Goal: Task Accomplishment & Management: Manage account settings

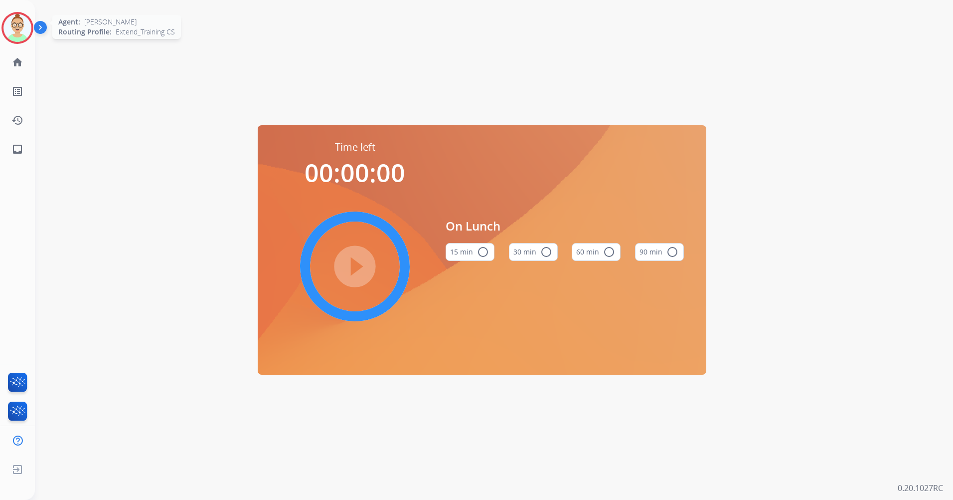
click at [13, 35] on img at bounding box center [17, 28] width 28 height 28
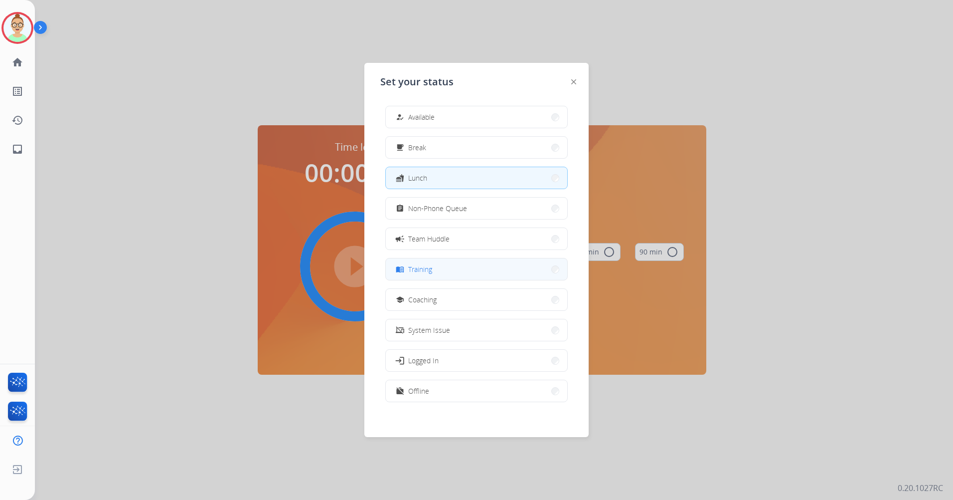
click at [448, 274] on button "menu_book Training" at bounding box center [476, 268] width 181 height 21
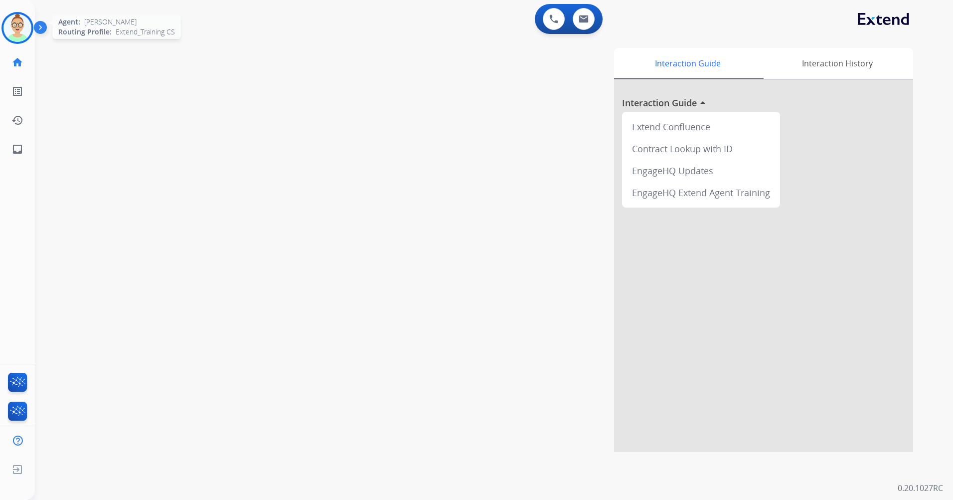
click at [11, 23] on img at bounding box center [17, 28] width 28 height 28
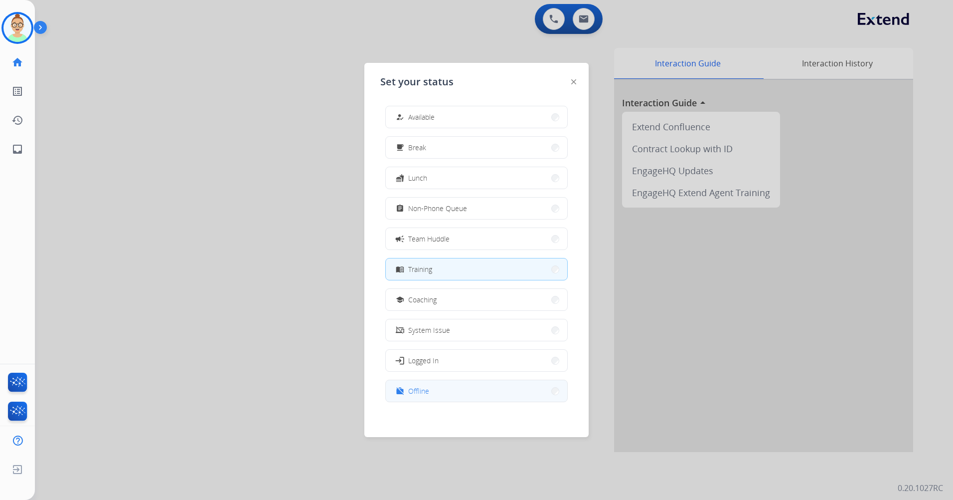
click at [442, 388] on button "work_off Offline" at bounding box center [476, 390] width 181 height 21
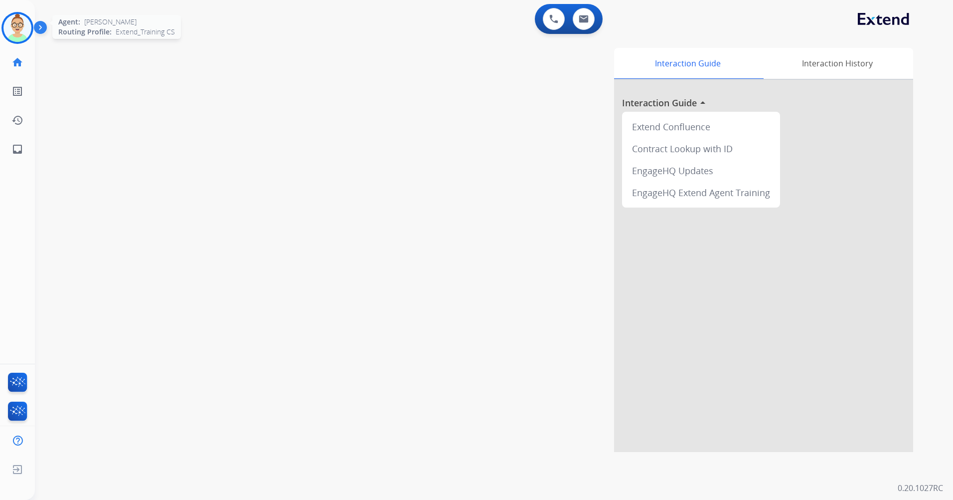
click at [20, 27] on img at bounding box center [17, 28] width 28 height 28
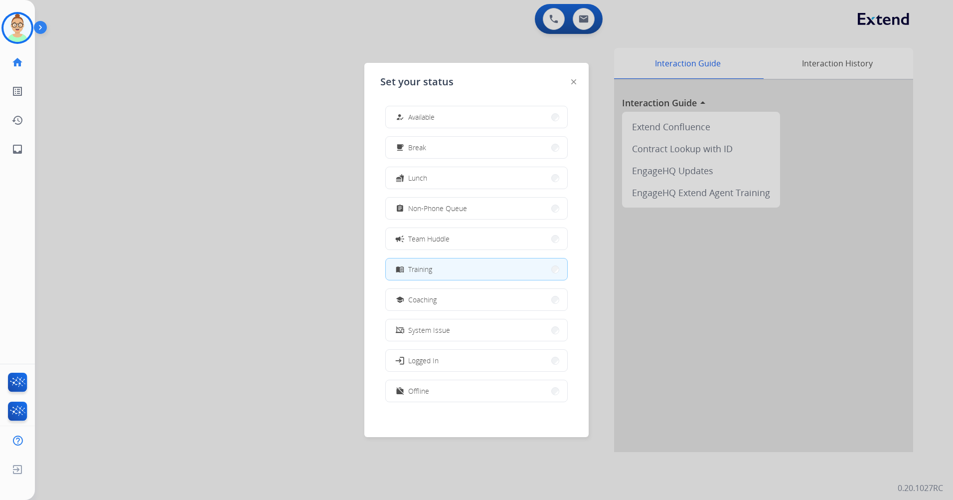
click at [232, 65] on div at bounding box center [476, 250] width 953 height 500
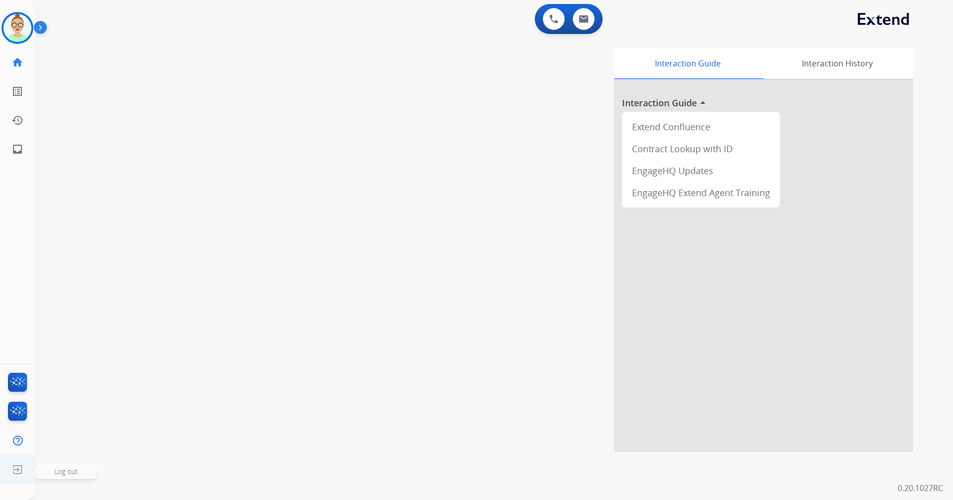
click at [78, 477] on span "Log out" at bounding box center [66, 471] width 60 height 15
